Goal: Information Seeking & Learning: Learn about a topic

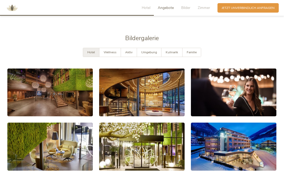
scroll to position [660, 0]
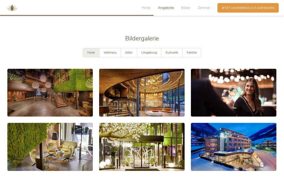
click at [108, 50] on span "Wellness" at bounding box center [110, 52] width 13 height 4
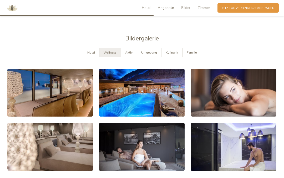
click at [126, 52] on span "Aktiv" at bounding box center [128, 52] width 7 height 4
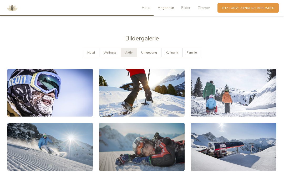
click at [146, 54] on div "Umgebung" at bounding box center [149, 52] width 24 height 9
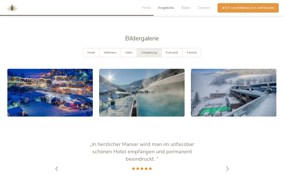
click at [168, 52] on span "Kulinarik" at bounding box center [172, 52] width 12 height 4
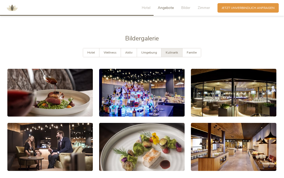
click at [75, 98] on link at bounding box center [49, 93] width 85 height 48
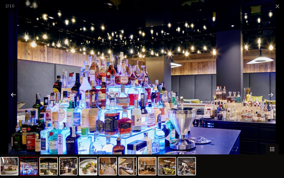
click at [29, 166] on img at bounding box center [28, 166] width 17 height 17
click at [45, 166] on img at bounding box center [48, 166] width 17 height 17
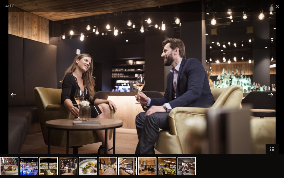
click at [65, 166] on img at bounding box center [68, 166] width 17 height 17
click at [86, 163] on img at bounding box center [87, 166] width 17 height 17
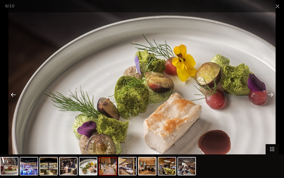
click at [104, 165] on img at bounding box center [107, 166] width 17 height 17
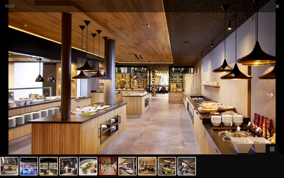
click at [121, 166] on img at bounding box center [127, 166] width 17 height 17
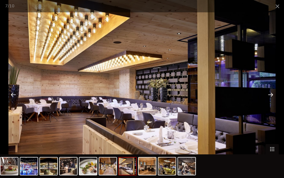
click at [142, 167] on img at bounding box center [147, 166] width 17 height 17
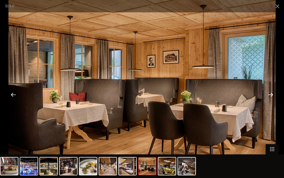
click at [161, 169] on img at bounding box center [166, 166] width 17 height 17
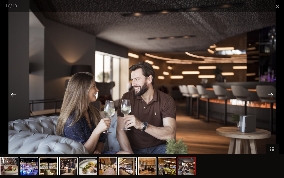
click at [182, 167] on img at bounding box center [186, 166] width 17 height 17
